Goal: Navigation & Orientation: Find specific page/section

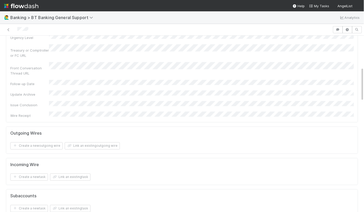
scroll to position [385, 0]
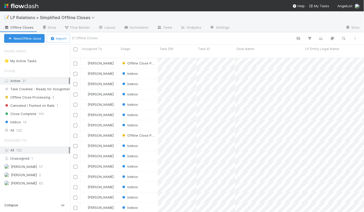
scroll to position [158, 294]
